Goal: Information Seeking & Learning: Learn about a topic

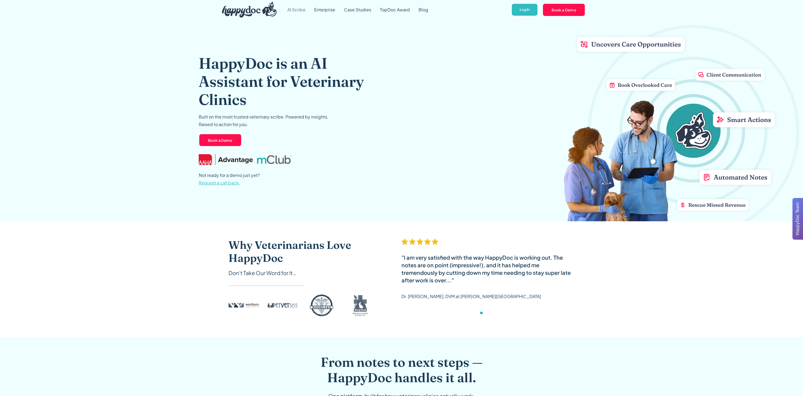
click at [301, 12] on link "AI Scribe" at bounding box center [296, 9] width 27 height 19
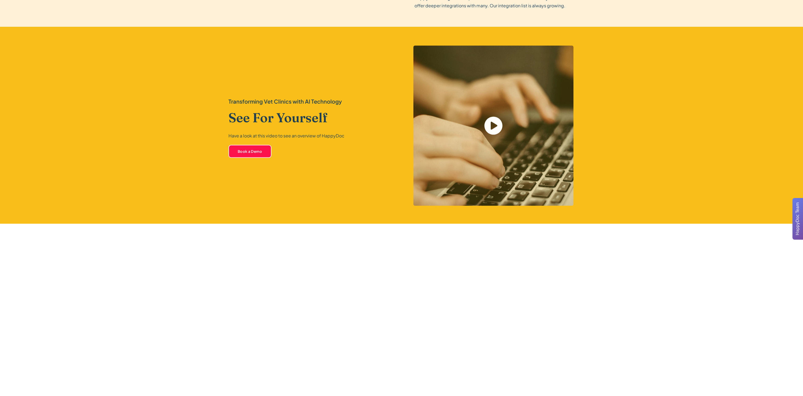
scroll to position [1223, 0]
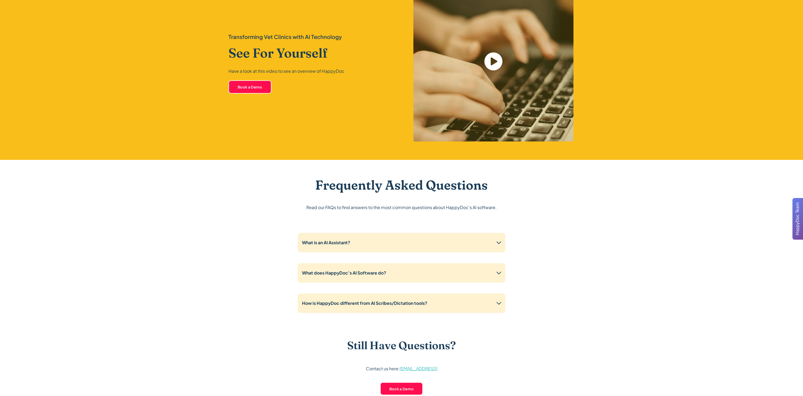
click at [495, 62] on icon "open lightbox" at bounding box center [494, 62] width 22 height 22
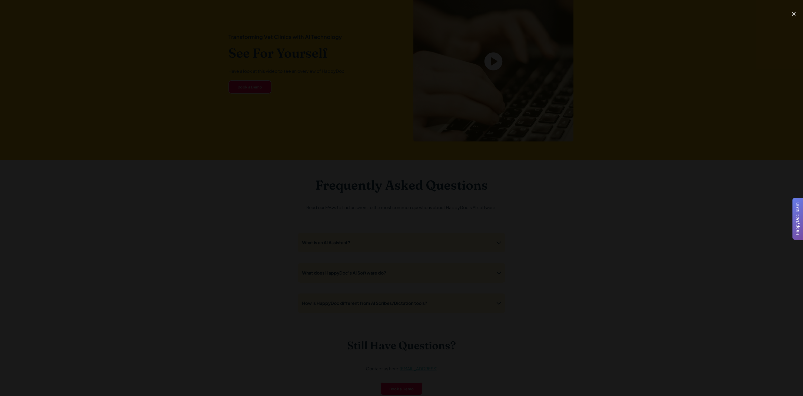
click at [435, 71] on div at bounding box center [401, 198] width 803 height 380
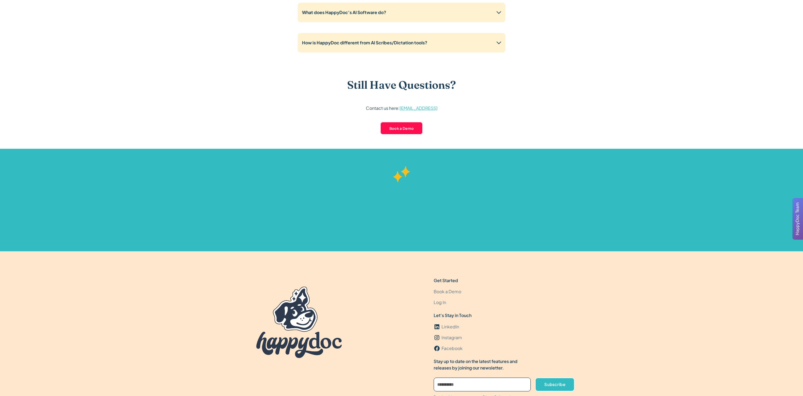
scroll to position [1533, 0]
